Goal: Entertainment & Leisure: Consume media (video, audio)

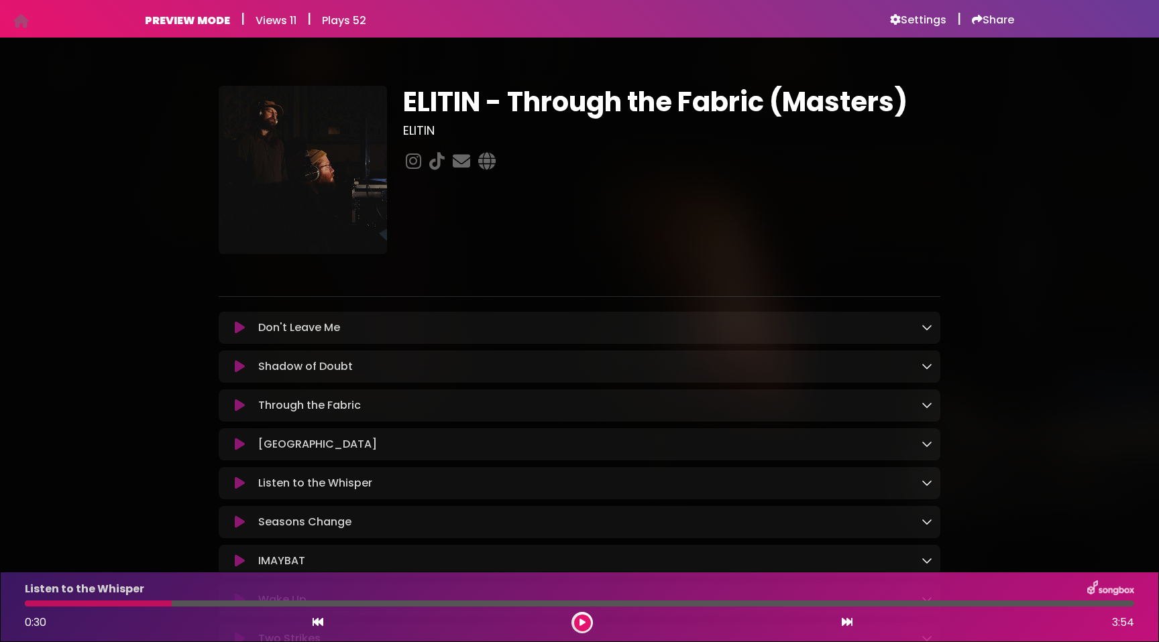
scroll to position [235, 0]
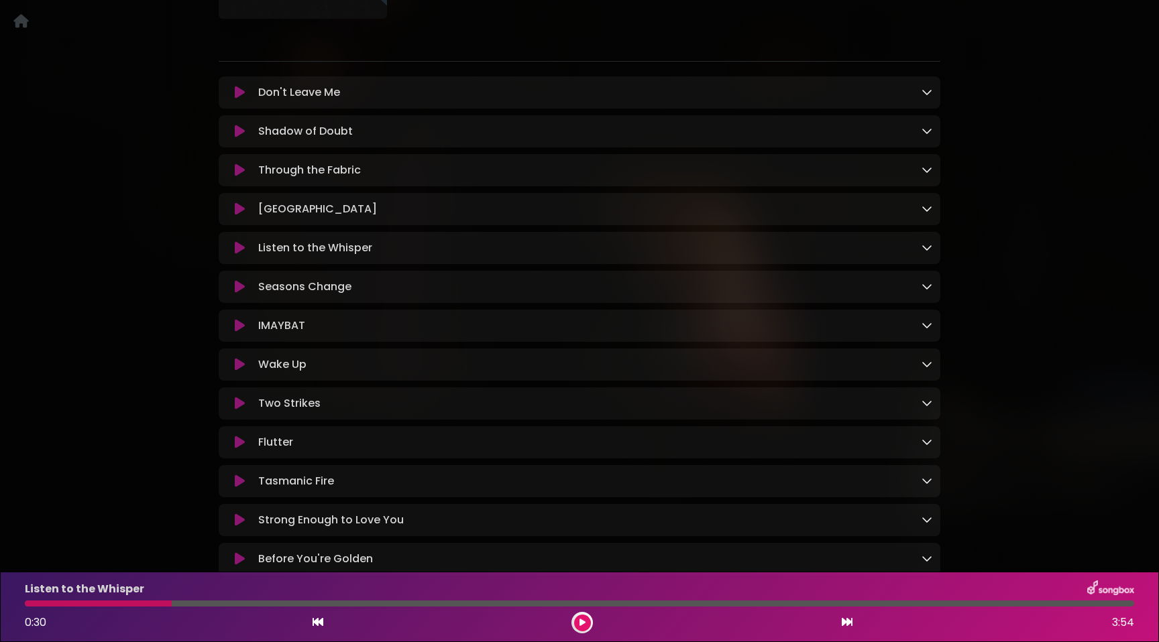
click at [578, 622] on button at bounding box center [582, 623] width 17 height 17
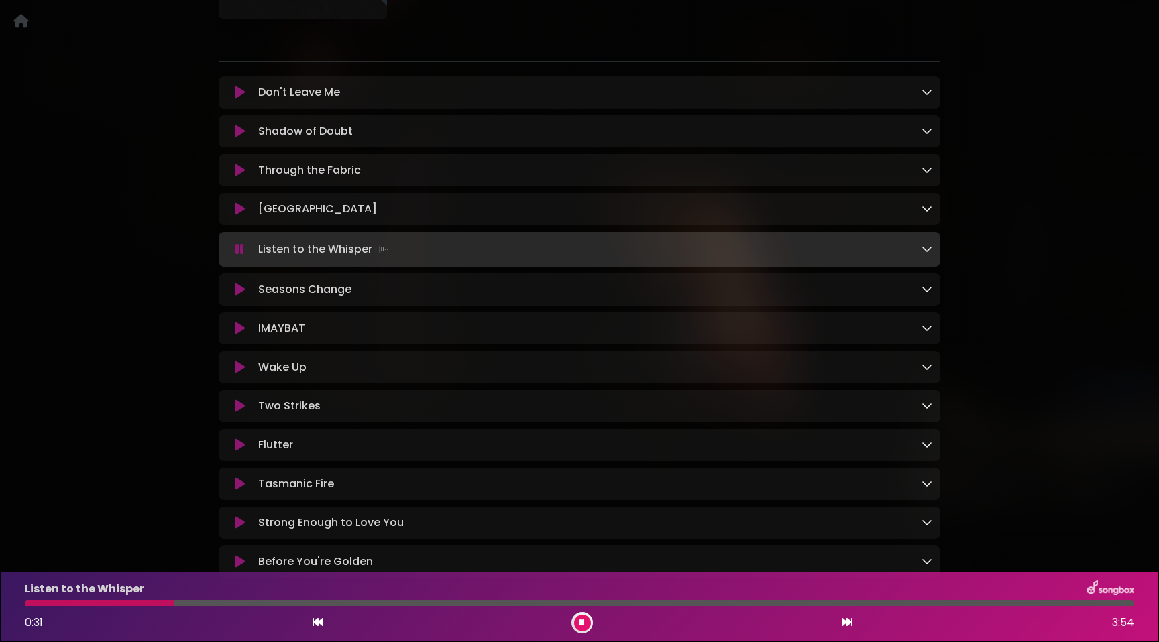
click at [638, 603] on div at bounding box center [579, 604] width 1109 height 6
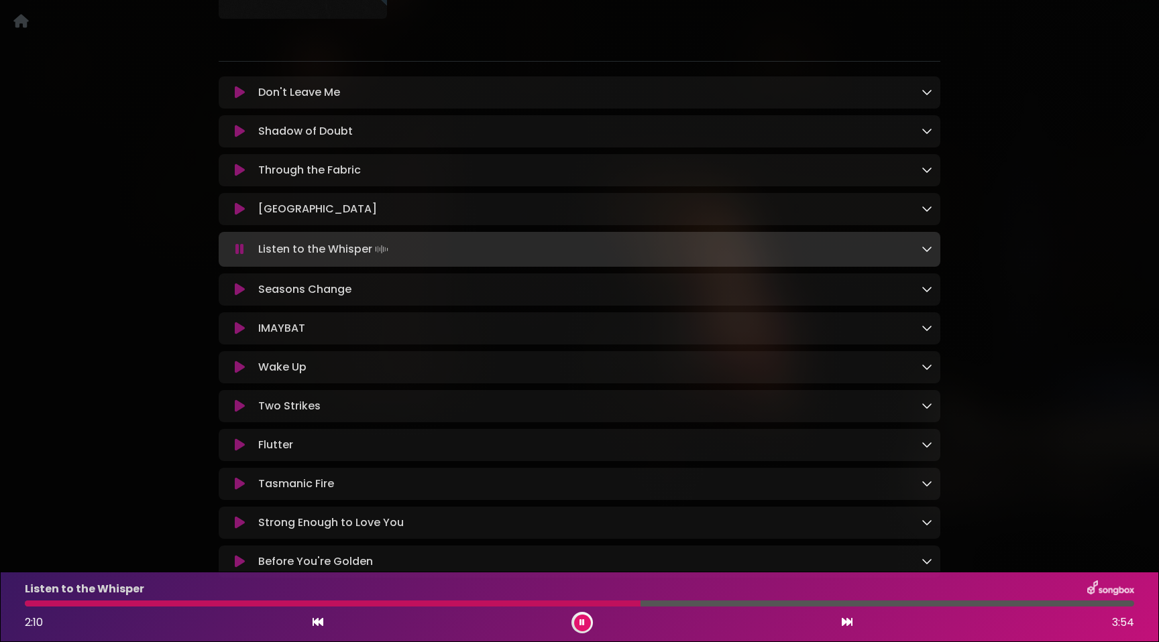
click at [619, 601] on div at bounding box center [332, 604] width 615 height 6
click at [608, 604] on div at bounding box center [325, 604] width 600 height 6
click at [242, 289] on icon at bounding box center [240, 289] width 10 height 13
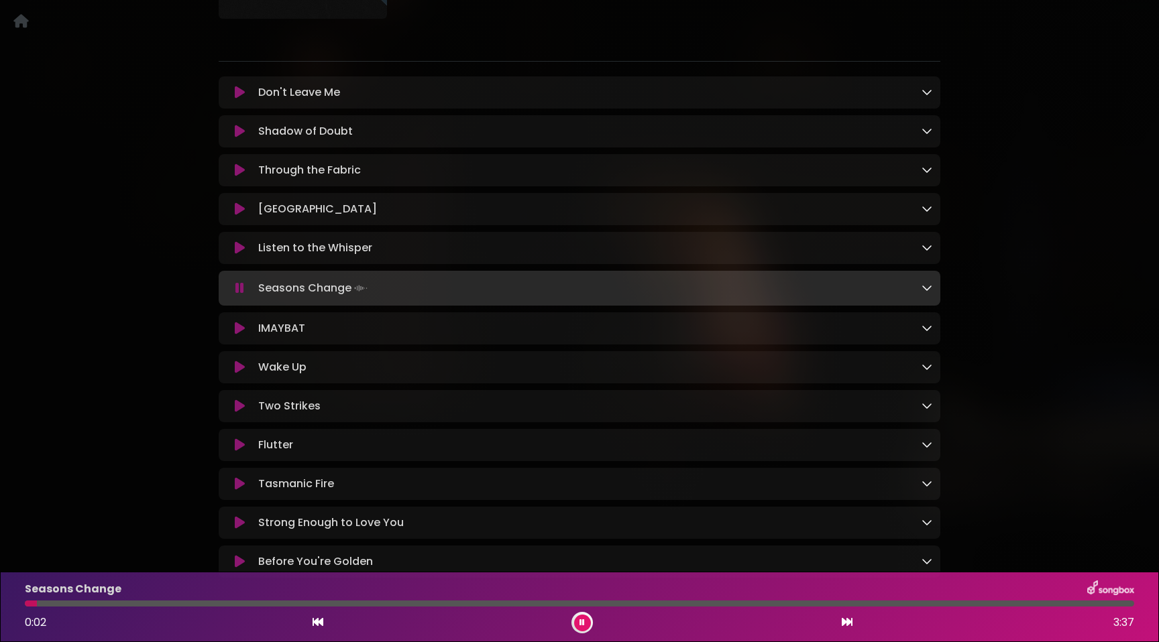
click at [260, 605] on div at bounding box center [579, 604] width 1109 height 6
click at [314, 603] on div at bounding box center [579, 604] width 1109 height 6
click at [340, 605] on div at bounding box center [579, 604] width 1109 height 6
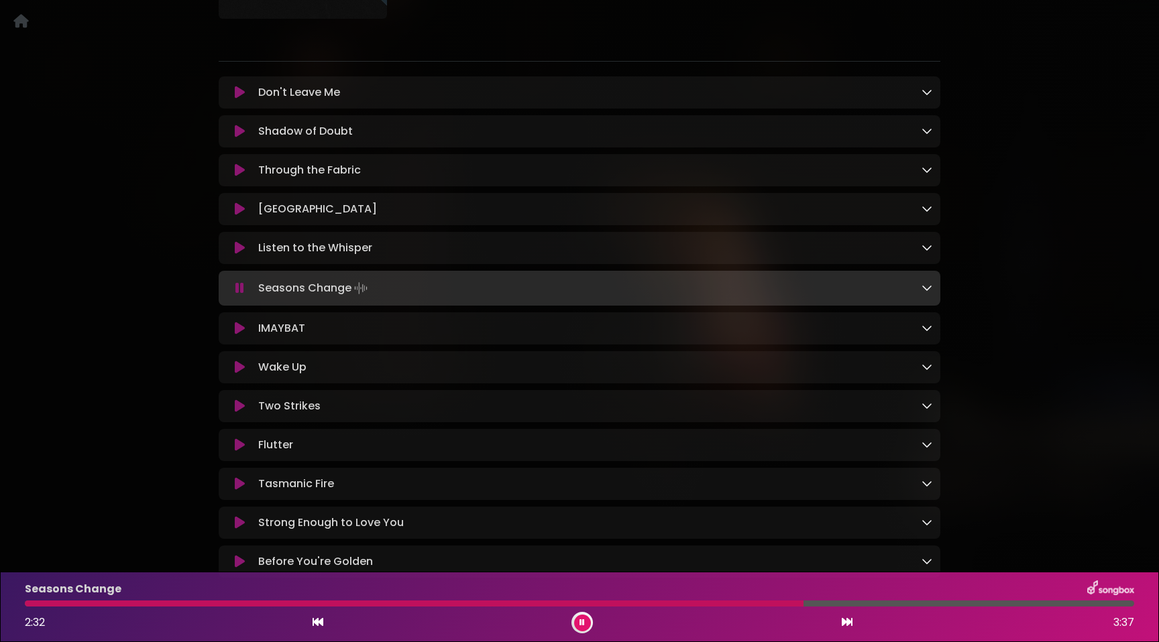
click at [558, 601] on div at bounding box center [414, 604] width 778 height 6
click at [487, 601] on div at bounding box center [294, 604] width 538 height 6
click at [444, 604] on div at bounding box center [579, 604] width 1109 height 6
click at [398, 601] on div at bounding box center [579, 604] width 1109 height 6
click at [584, 622] on icon at bounding box center [581, 623] width 5 height 8
